Goal: Transaction & Acquisition: Register for event/course

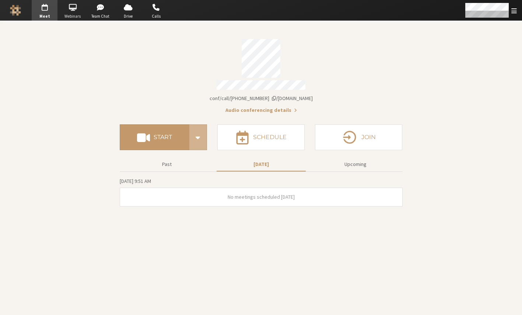
click at [75, 8] on span "button" at bounding box center [73, 7] width 26 height 12
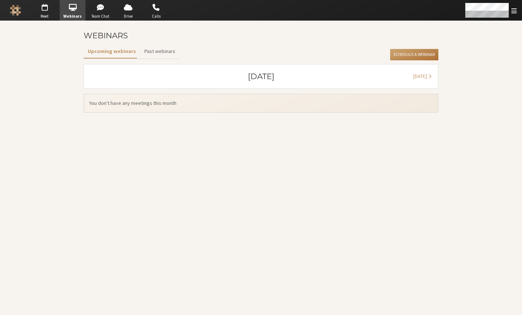
click at [430, 52] on button "Schedule a Webinar" at bounding box center [414, 55] width 48 height 12
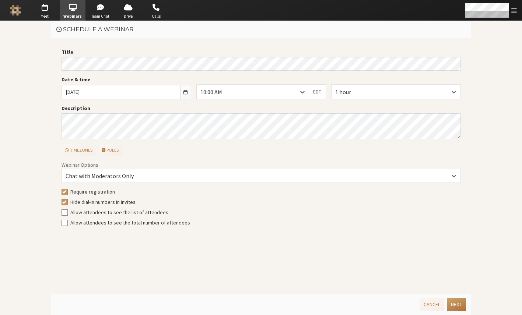
click at [458, 301] on button "Next" at bounding box center [456, 305] width 19 height 14
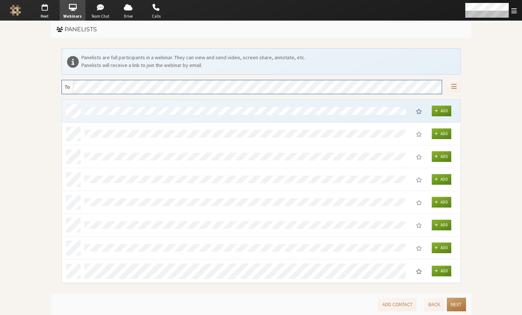
scroll to position [178, 393]
click at [458, 305] on button "Next" at bounding box center [456, 305] width 19 height 14
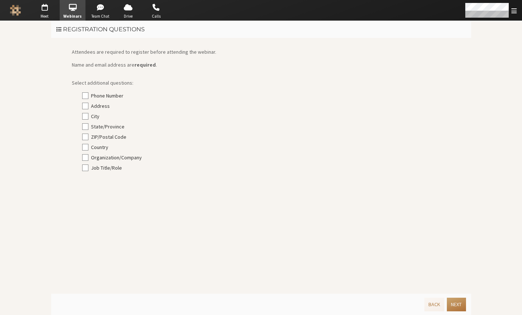
click at [458, 305] on button "Next" at bounding box center [456, 305] width 19 height 14
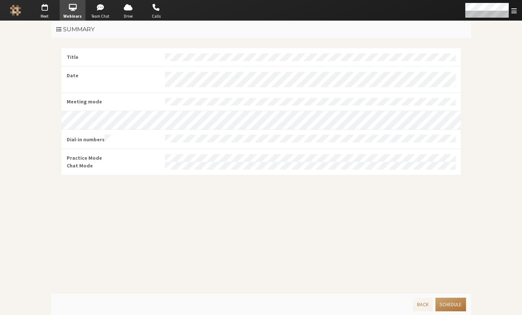
click at [459, 305] on button "Schedule" at bounding box center [450, 305] width 30 height 14
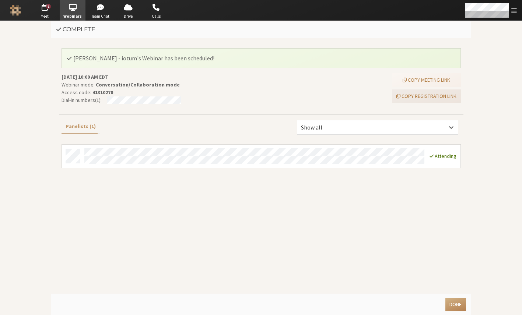
click at [439, 96] on button "Copy registration link" at bounding box center [426, 96] width 68 height 14
